Goal: Information Seeking & Learning: Compare options

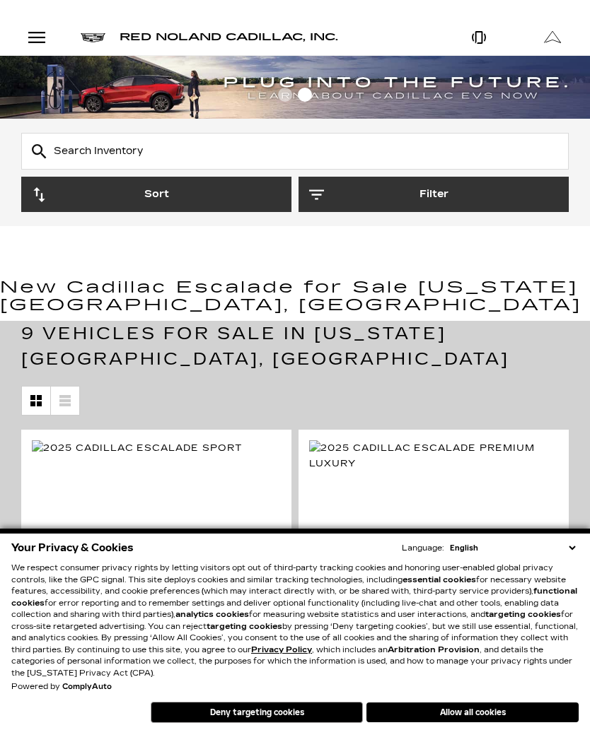
click at [485, 711] on button "Allow all cookies" at bounding box center [472, 713] width 212 height 20
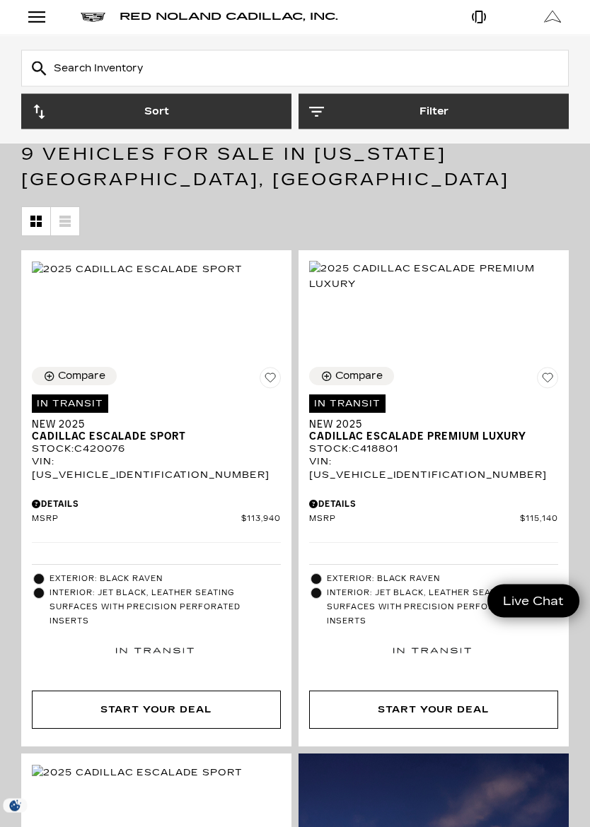
scroll to position [180, 0]
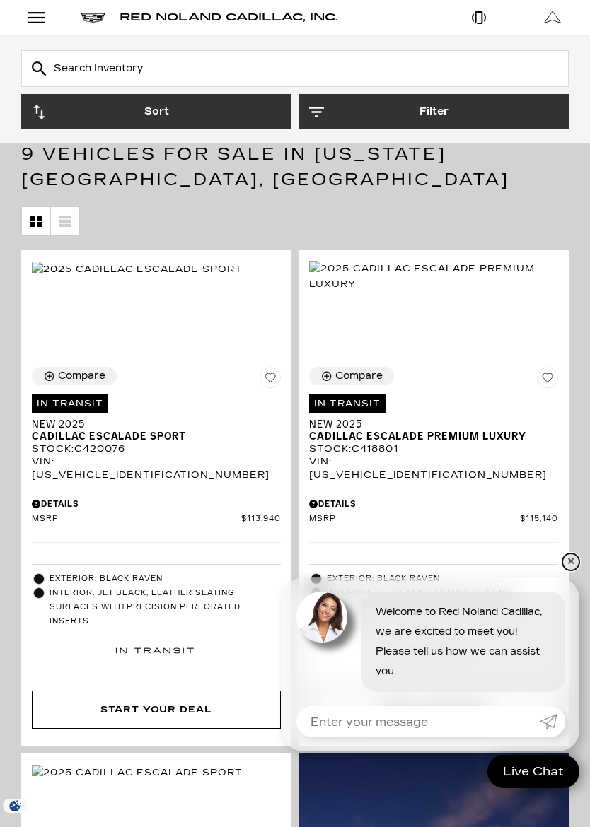
click at [566, 565] on link "✕" at bounding box center [570, 562] width 17 height 17
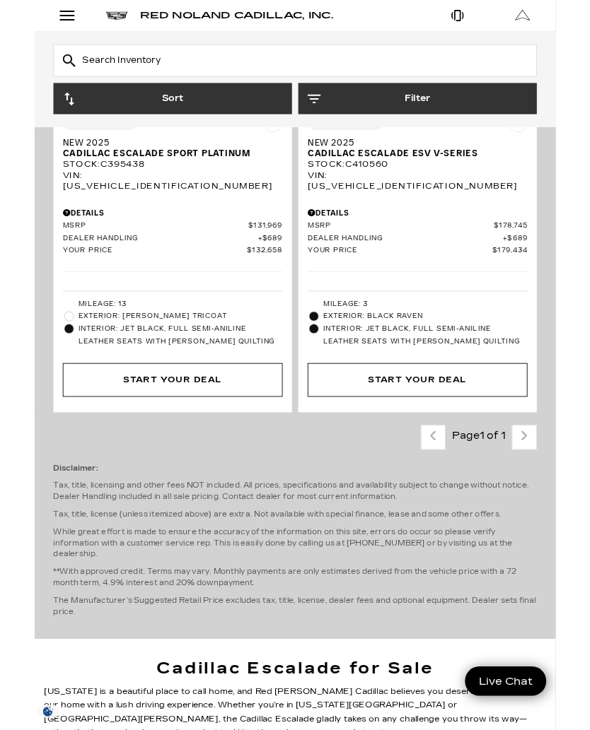
scroll to position [2584, 0]
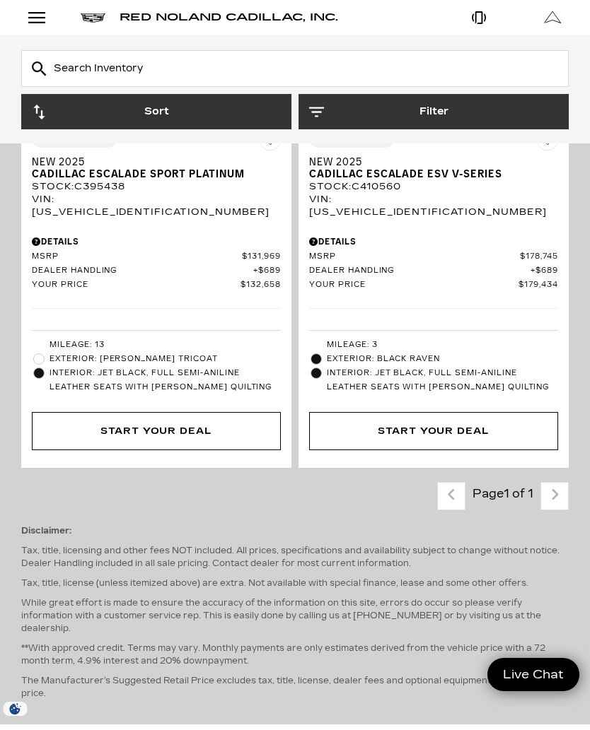
click at [459, 54] on img at bounding box center [433, 38] width 249 height 31
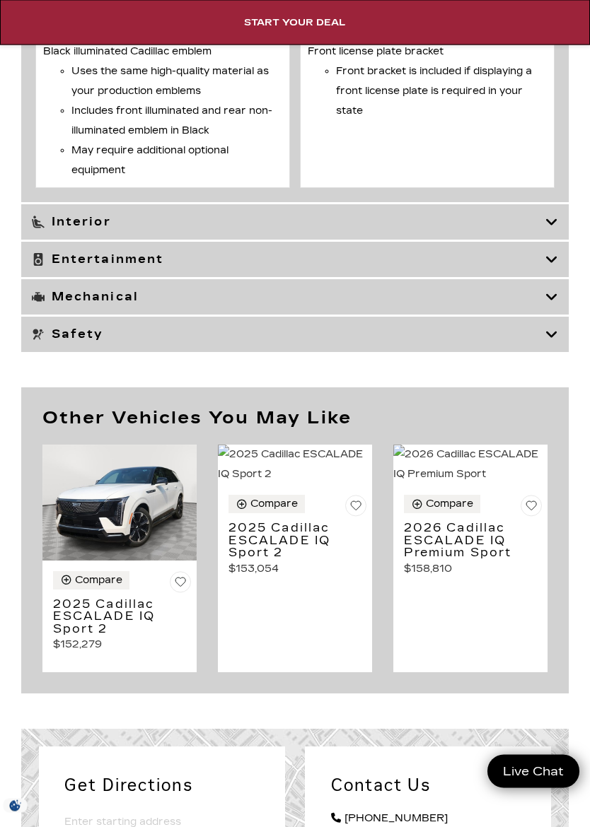
scroll to position [7112, 0]
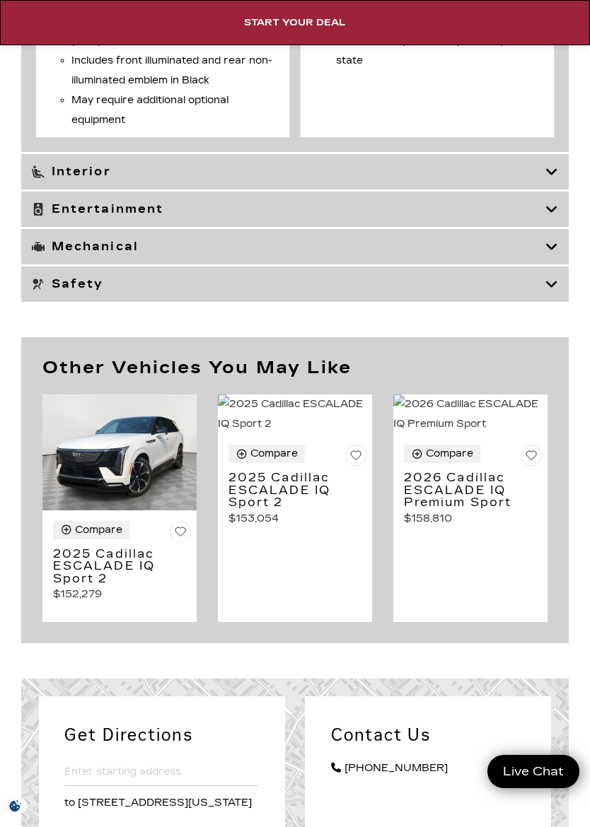
click at [156, 179] on h3 "Interior" at bounding box center [288, 172] width 513 height 14
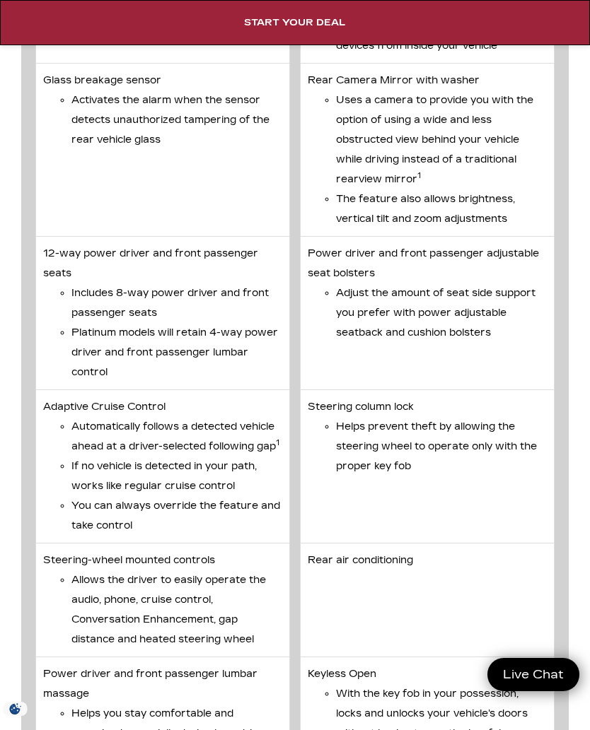
scroll to position [5401, 0]
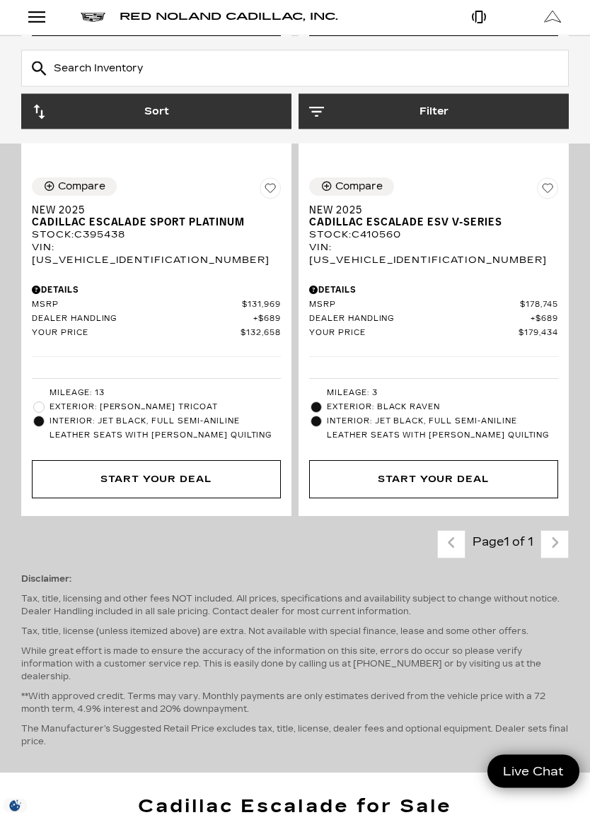
scroll to position [2536, 0]
click at [344, 193] on div "Compare" at bounding box center [358, 186] width 47 height 13
click at [327, 192] on div "Vehicle Added To Compare List" at bounding box center [327, 186] width 14 height 12
click at [324, 192] on icon "Compare Vehicle" at bounding box center [326, 186] width 12 height 12
click at [56, 192] on div "Compare Vehicle" at bounding box center [50, 186] width 15 height 12
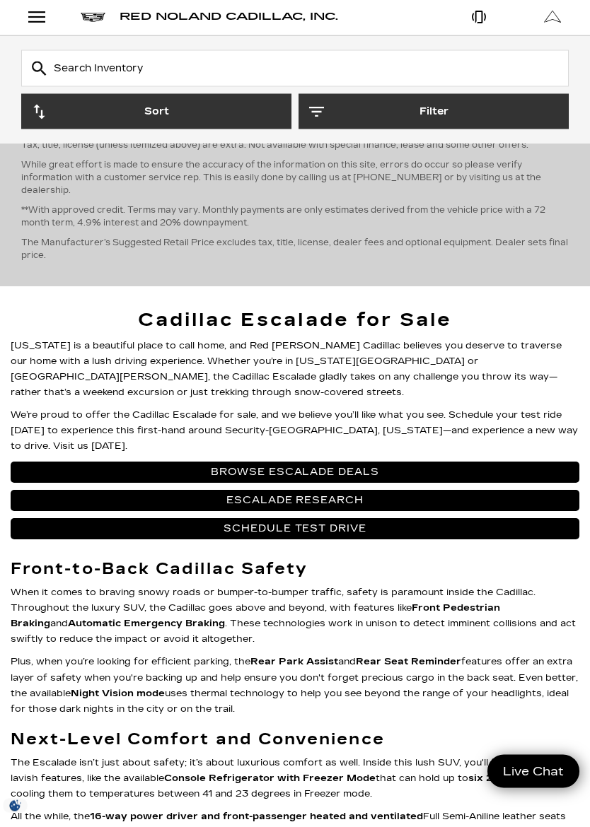
scroll to position [3022, 0]
click at [496, 483] on link "Browse Escalade Deals" at bounding box center [295, 472] width 568 height 21
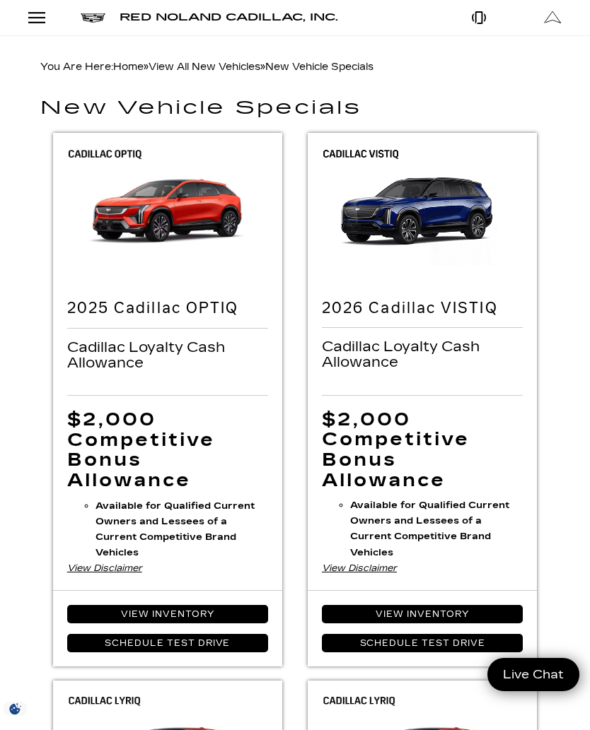
click at [427, 209] on img at bounding box center [422, 209] width 229 height 153
click at [476, 605] on link "View Inventory" at bounding box center [422, 614] width 201 height 18
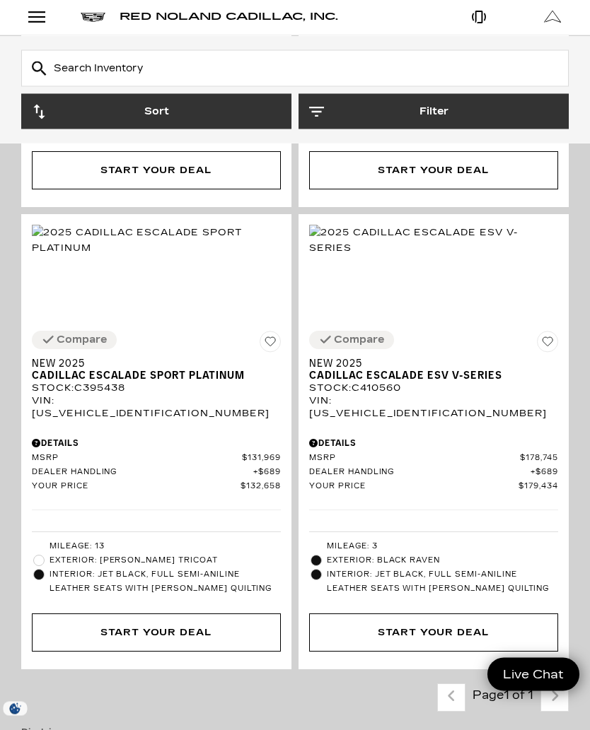
scroll to position [2382, 0]
click at [474, 382] on span "Cadillac Escalade ESV V-Series" at bounding box center [428, 376] width 238 height 12
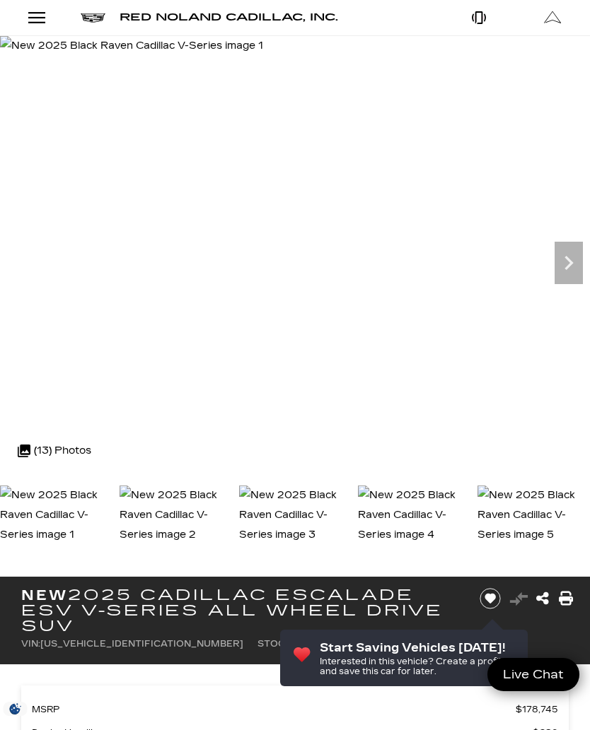
click at [570, 262] on icon "Next" at bounding box center [568, 263] width 8 height 14
click at [573, 257] on icon "Next" at bounding box center [568, 263] width 28 height 28
click at [265, 56] on img at bounding box center [132, 46] width 265 height 20
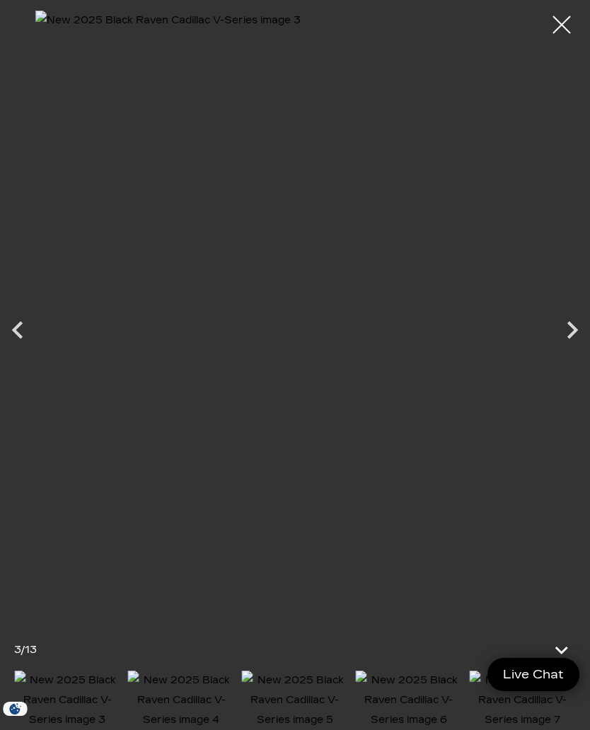
click at [573, 332] on icon "Next" at bounding box center [572, 331] width 11 height 18
click at [570, 328] on icon "Next" at bounding box center [571, 329] width 35 height 35
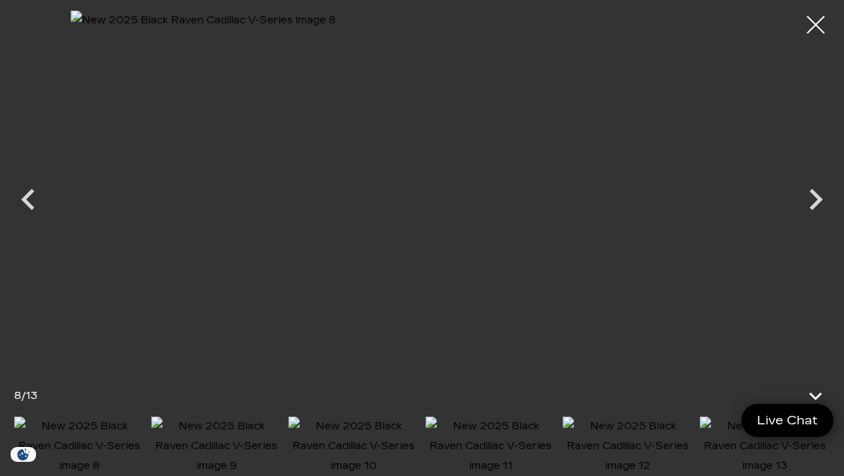
click at [589, 194] on icon "Next" at bounding box center [816, 199] width 42 height 42
click at [589, 26] on div at bounding box center [815, 24] width 35 height 35
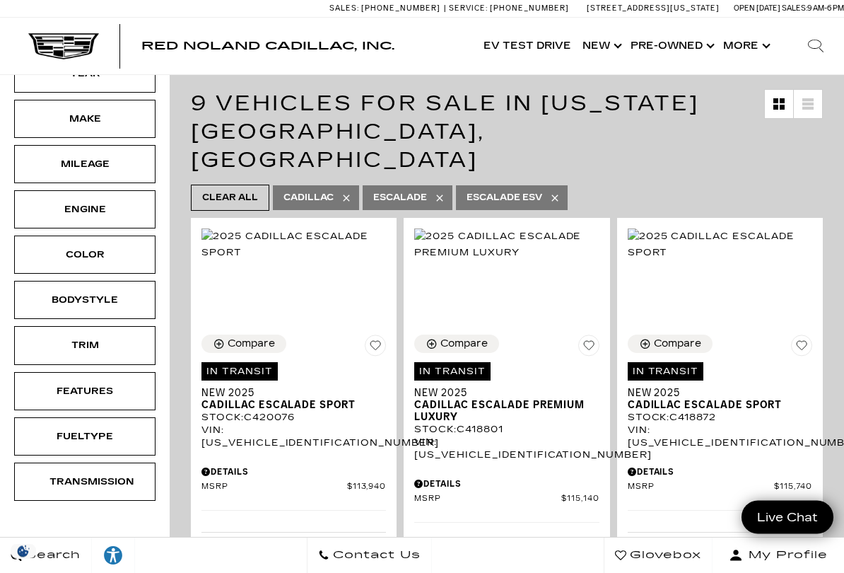
scroll to position [236, 0]
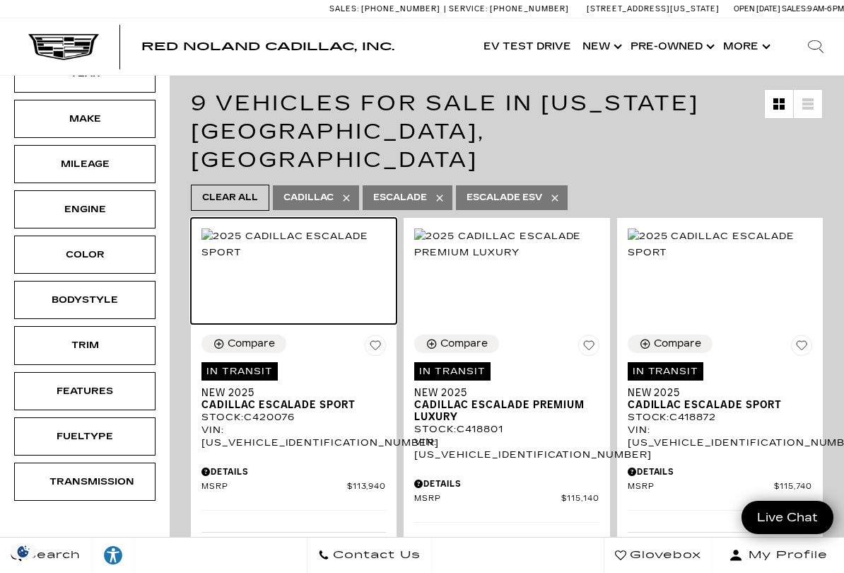
click at [265, 228] on img at bounding box center [293, 243] width 185 height 31
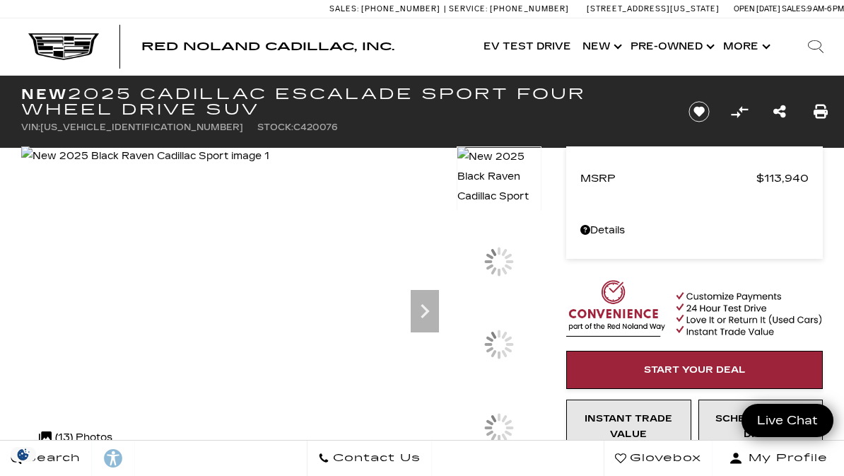
click at [269, 166] on img at bounding box center [145, 156] width 248 height 20
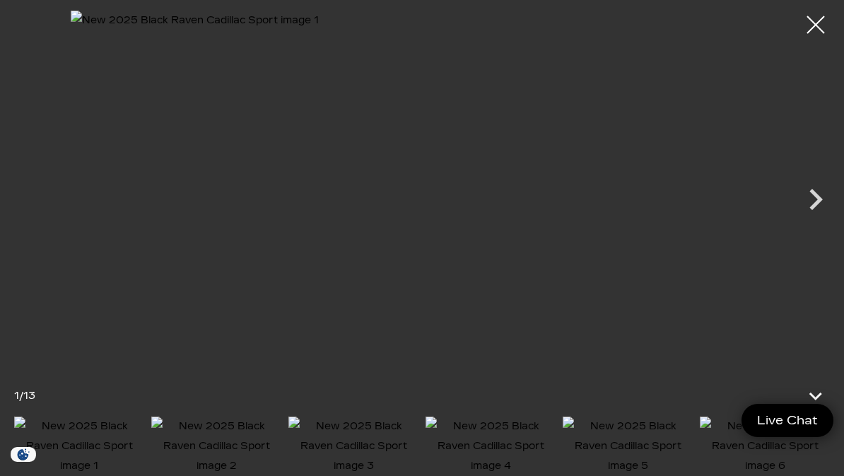
click at [821, 201] on icon "Next" at bounding box center [815, 199] width 13 height 21
click at [808, 201] on icon "Next" at bounding box center [816, 199] width 42 height 42
click at [810, 179] on icon "Next" at bounding box center [816, 199] width 42 height 42
click at [804, 188] on icon "Next" at bounding box center [816, 199] width 42 height 42
click at [807, 195] on icon "Next" at bounding box center [816, 199] width 42 height 42
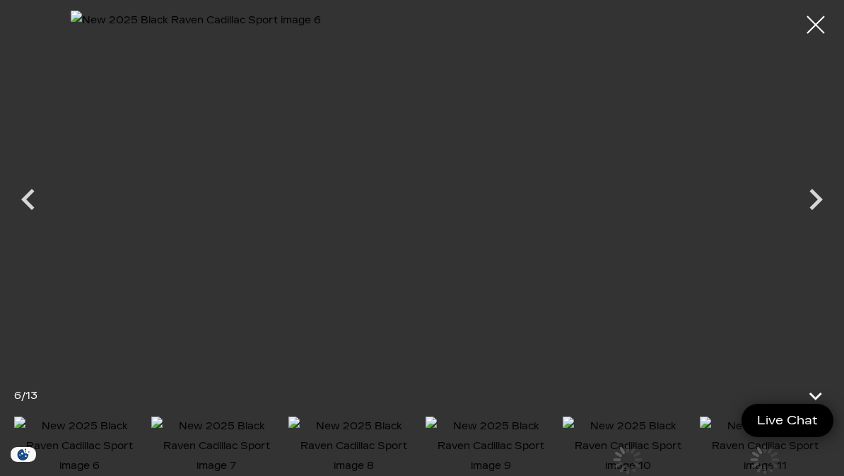
click at [806, 192] on icon "Next" at bounding box center [816, 199] width 42 height 42
click at [806, 193] on icon "Next" at bounding box center [816, 199] width 42 height 42
click at [804, 195] on icon "Next" at bounding box center [816, 199] width 42 height 42
click at [808, 197] on icon "Next" at bounding box center [816, 199] width 42 height 42
click at [808, 198] on icon "Next" at bounding box center [816, 199] width 42 height 42
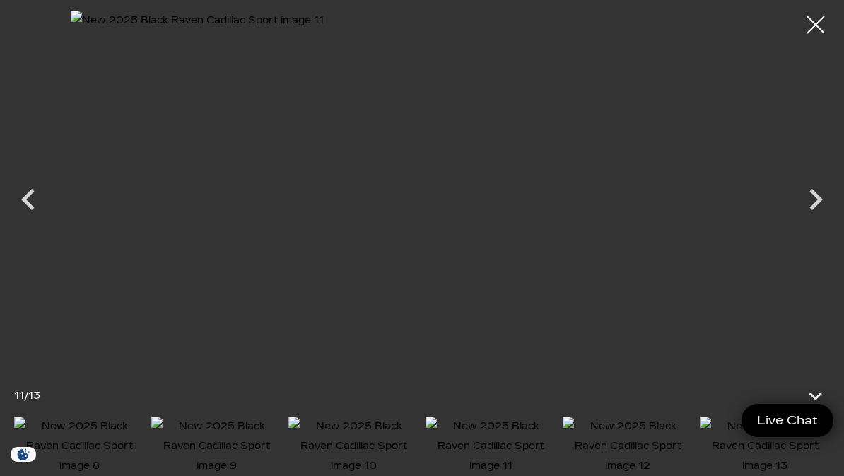
click at [33, 196] on icon "Previous" at bounding box center [28, 199] width 42 height 42
click at [812, 197] on icon "Next" at bounding box center [816, 199] width 42 height 42
click at [809, 194] on icon "Next" at bounding box center [816, 199] width 42 height 42
click at [808, 192] on icon "Next" at bounding box center [816, 199] width 42 height 42
click at [809, 191] on div at bounding box center [422, 187] width 844 height 352
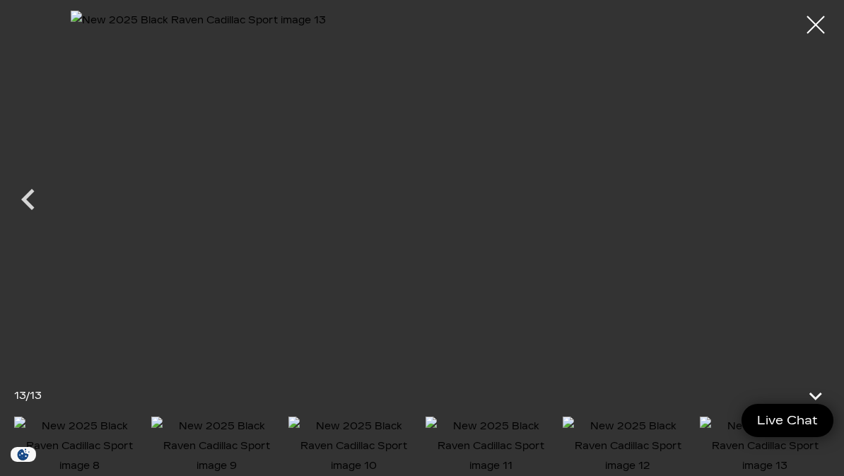
click at [825, 8] on div at bounding box center [815, 24] width 35 height 35
